Goal: Task Accomplishment & Management: Complete application form

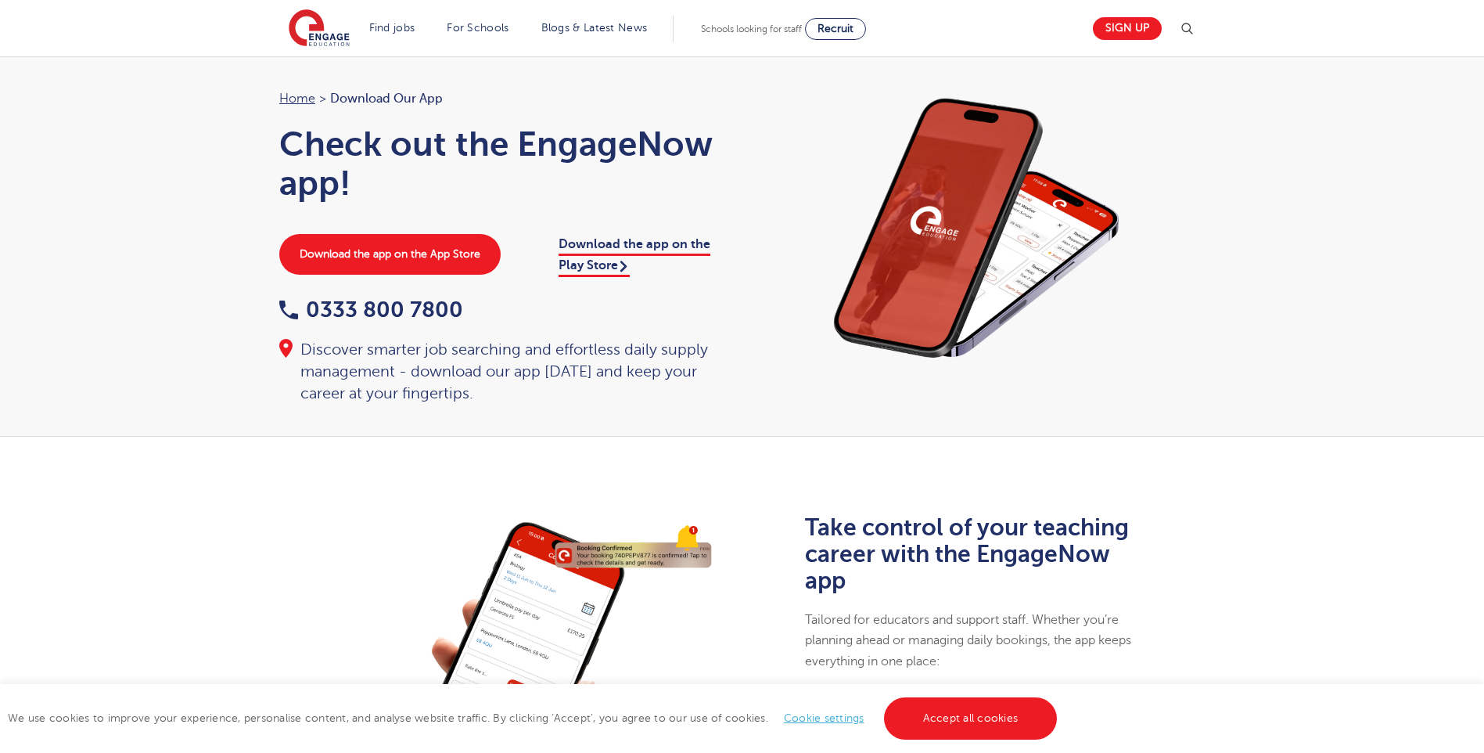
click at [818, 716] on link "Cookie settings" at bounding box center [824, 718] width 81 height 12
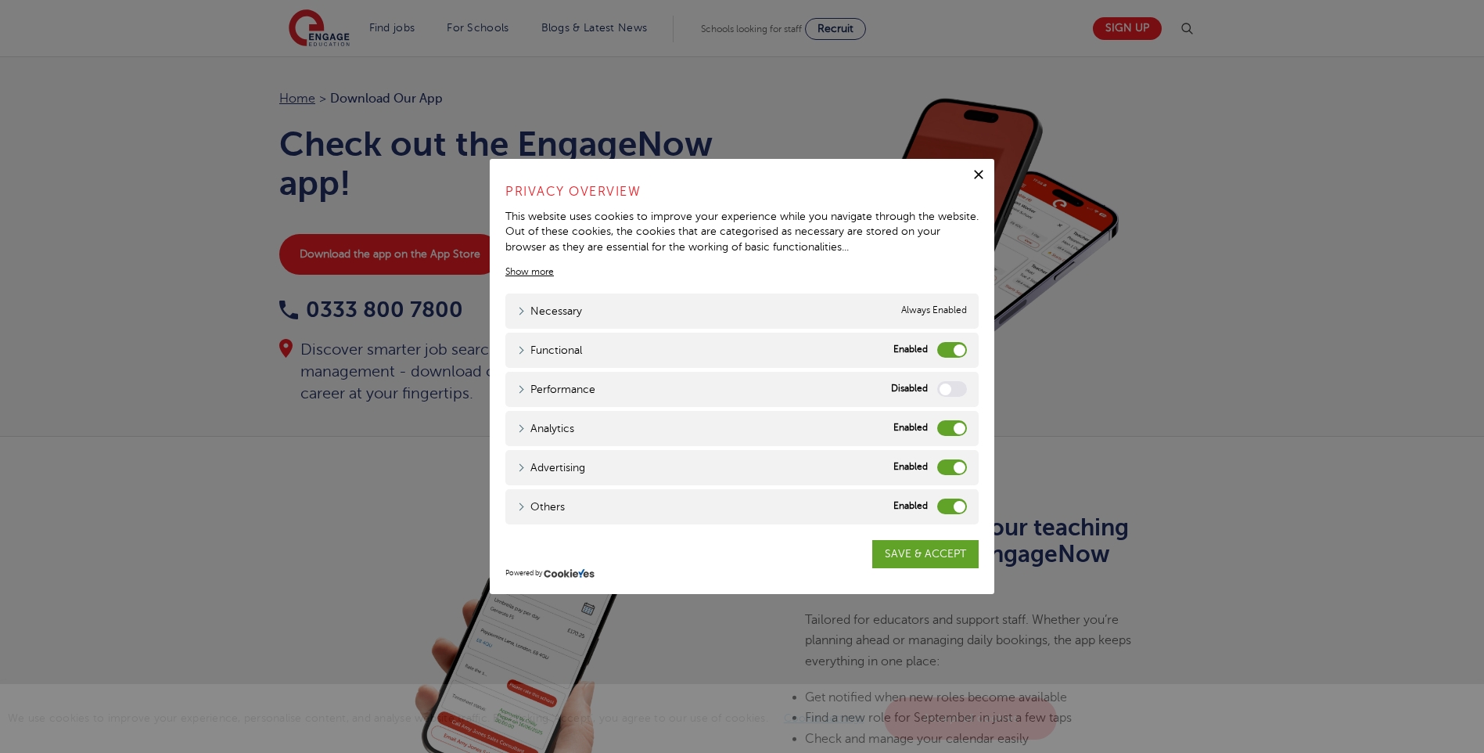
click at [958, 429] on label "Analytics" at bounding box center [952, 428] width 30 height 16
click at [0, 0] on input "Analytics" at bounding box center [0, 0] width 0 height 0
click at [959, 469] on label "Advertising" at bounding box center [952, 467] width 30 height 16
click at [0, 0] on input "Advertising" at bounding box center [0, 0] width 0 height 0
click at [958, 510] on label "Others" at bounding box center [952, 506] width 30 height 16
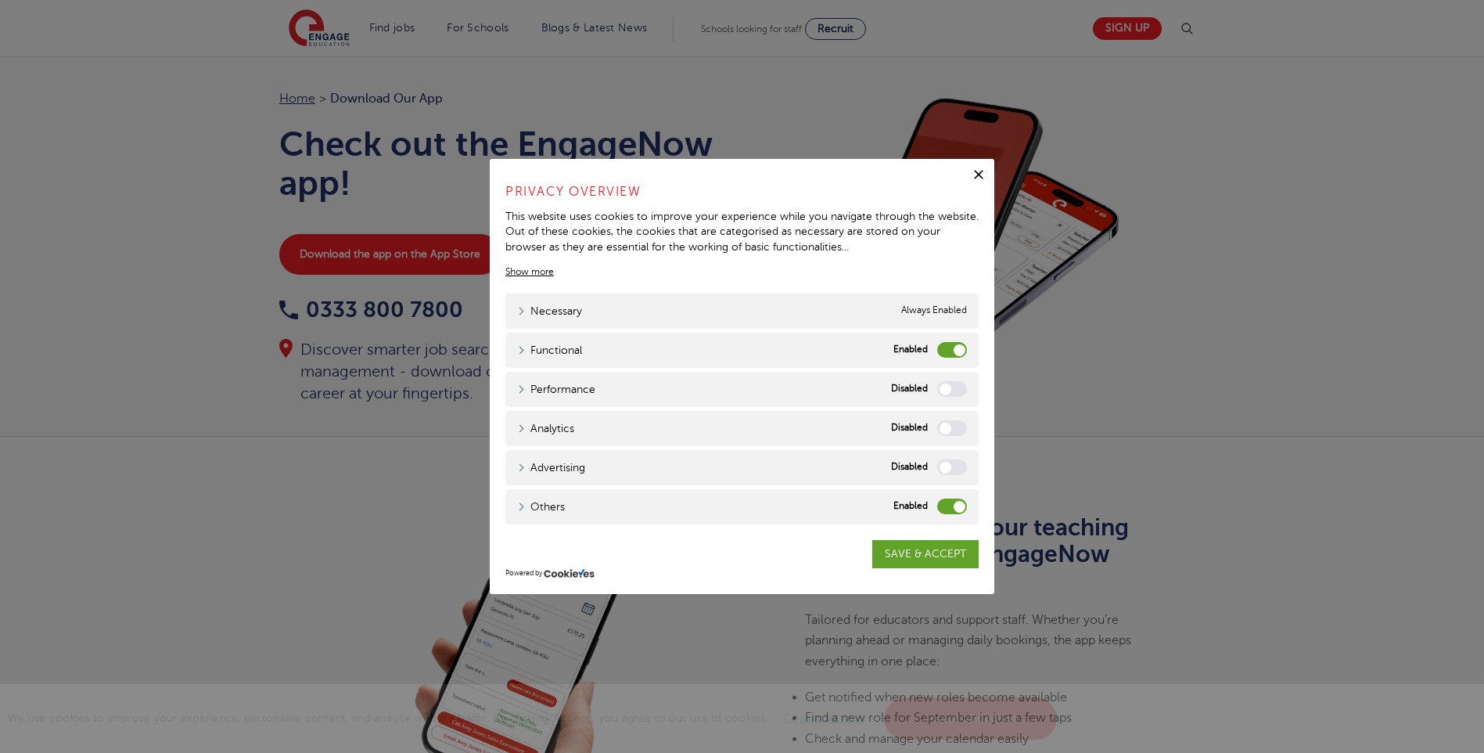
click at [0, 0] on input "Others" at bounding box center [0, 0] width 0 height 0
click at [925, 552] on link "SAVE & ACCEPT" at bounding box center [925, 554] width 106 height 28
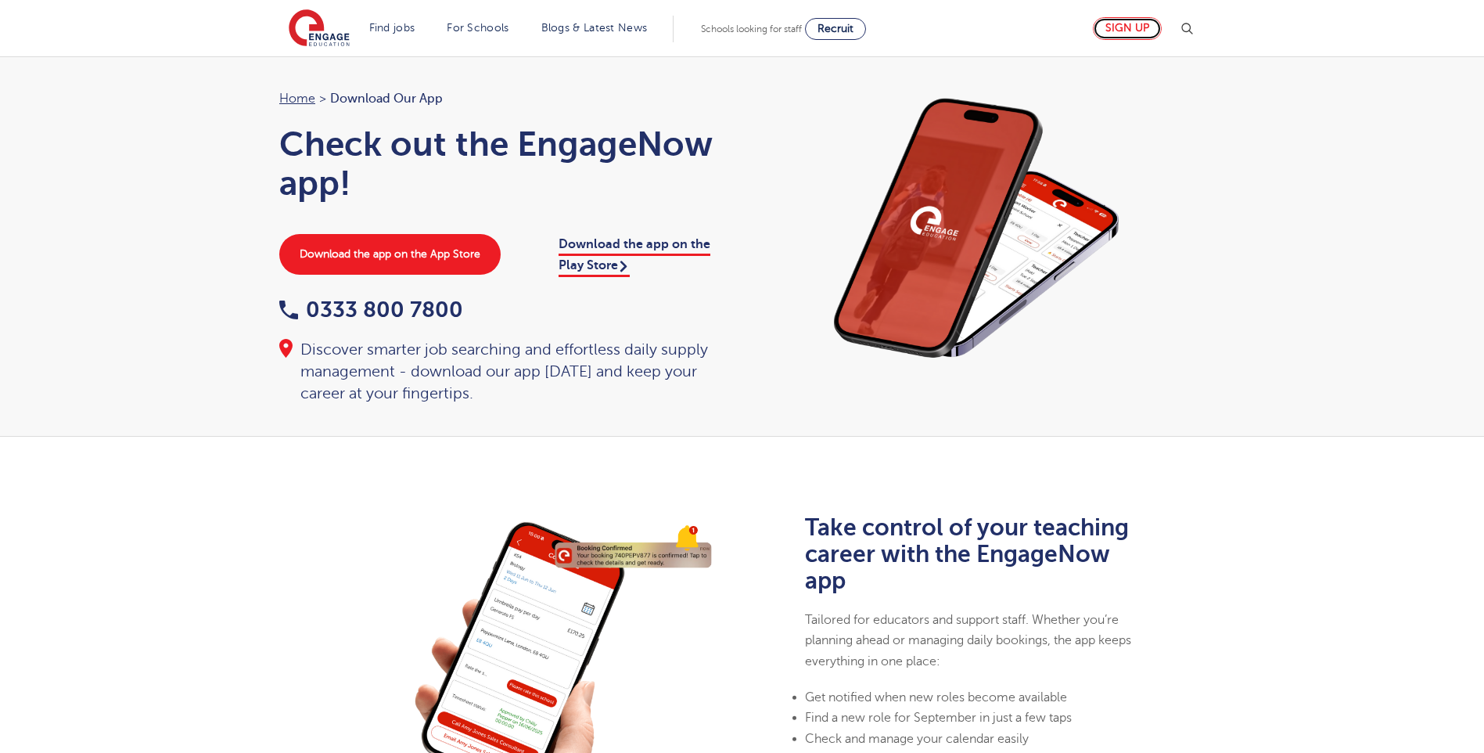
click at [1123, 31] on link "Sign up" at bounding box center [1127, 28] width 69 height 23
